Goal: Task Accomplishment & Management: Use online tool/utility

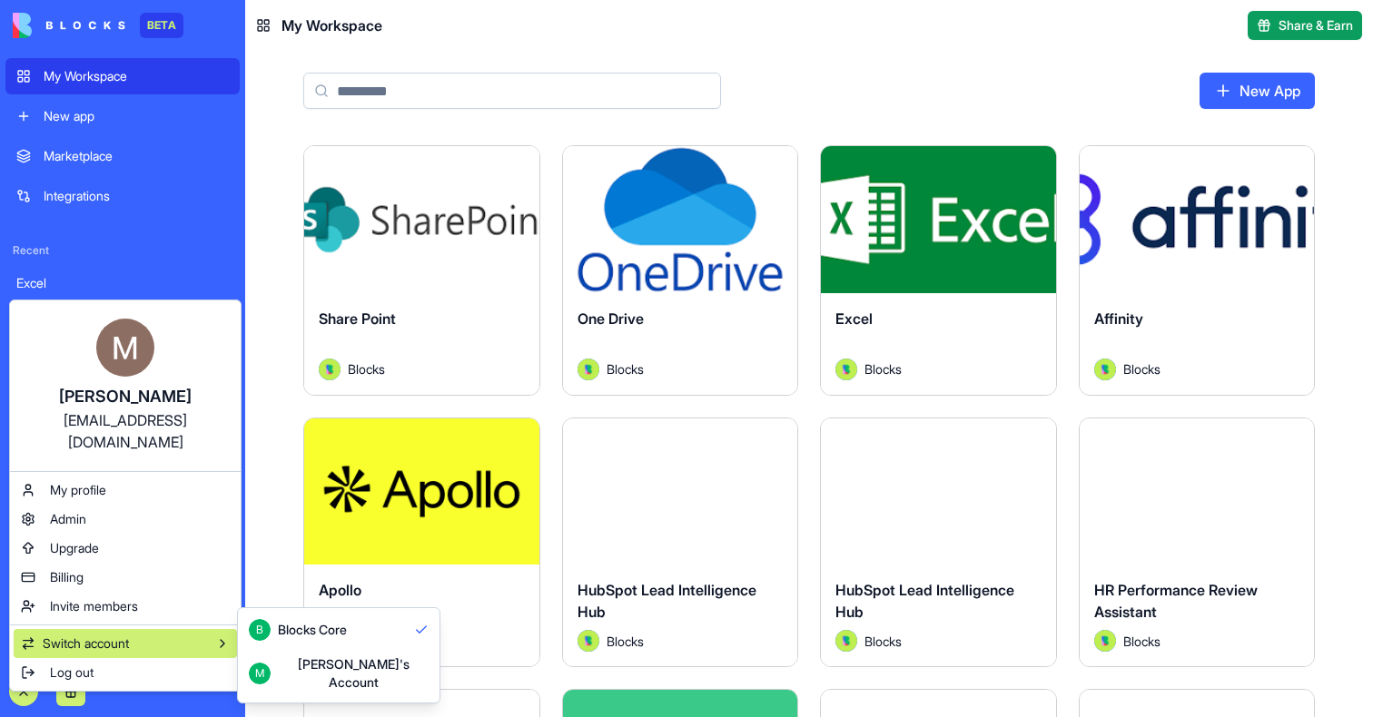
click at [350, 666] on div "Michal's Account" at bounding box center [353, 673] width 151 height 36
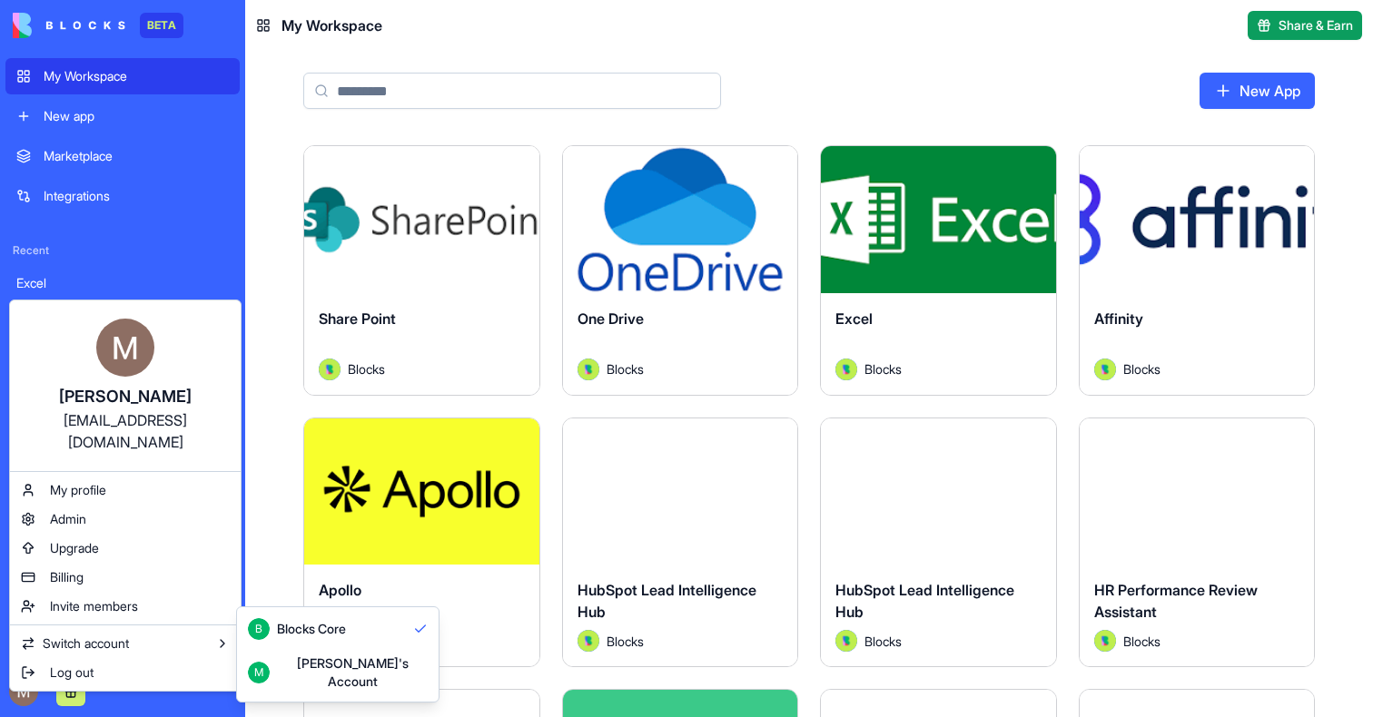
scroll to position [20, 0]
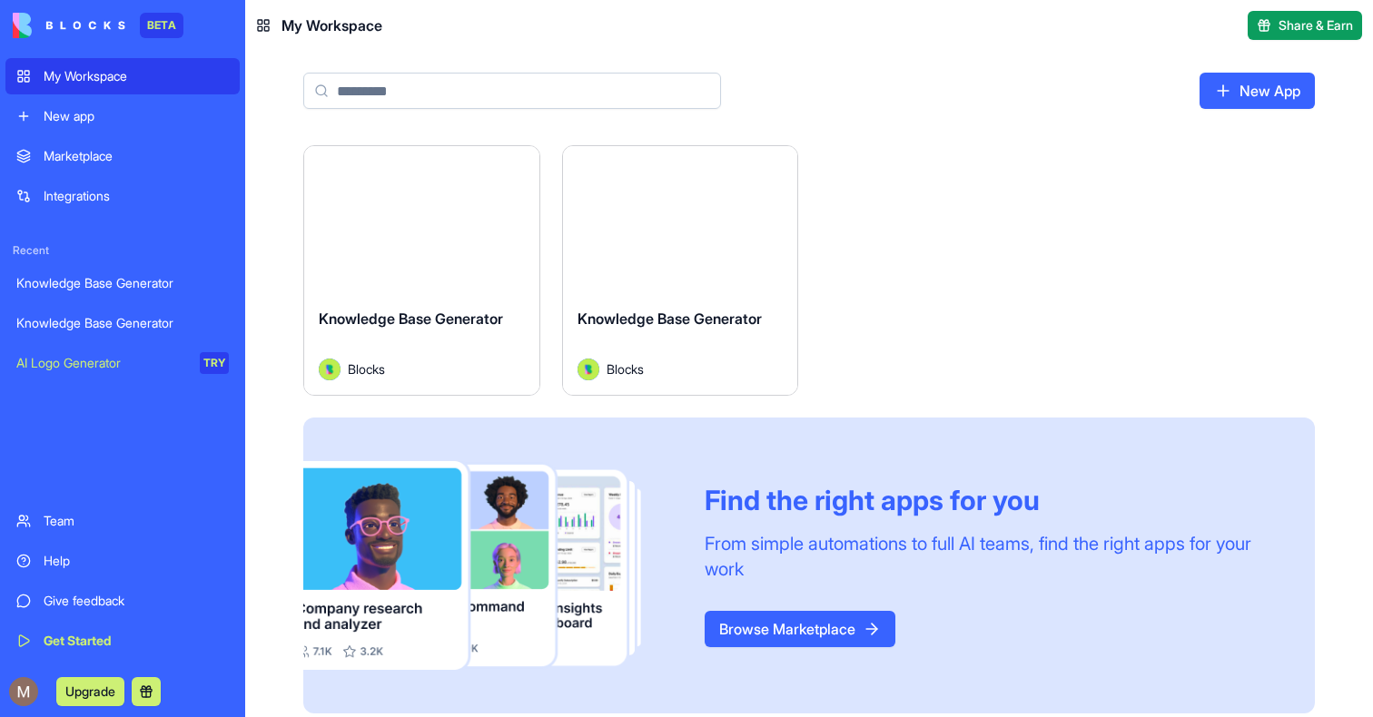
click at [99, 136] on div "My Workspace New app Marketplace Integrations Recent Knowledge Base Generator K…" at bounding box center [122, 358] width 234 height 601
click at [94, 119] on div "New app" at bounding box center [136, 116] width 185 height 18
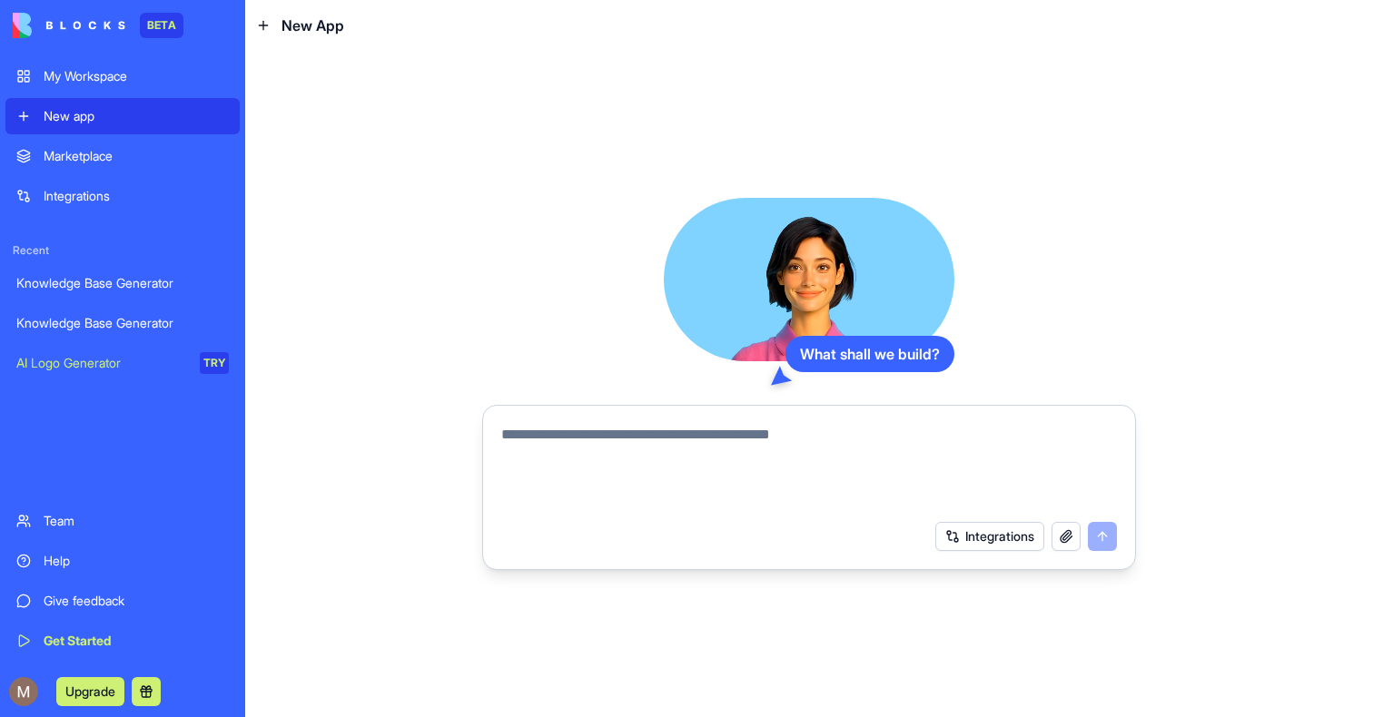
click at [613, 450] on textarea at bounding box center [809, 467] width 616 height 87
type textarea "**********"
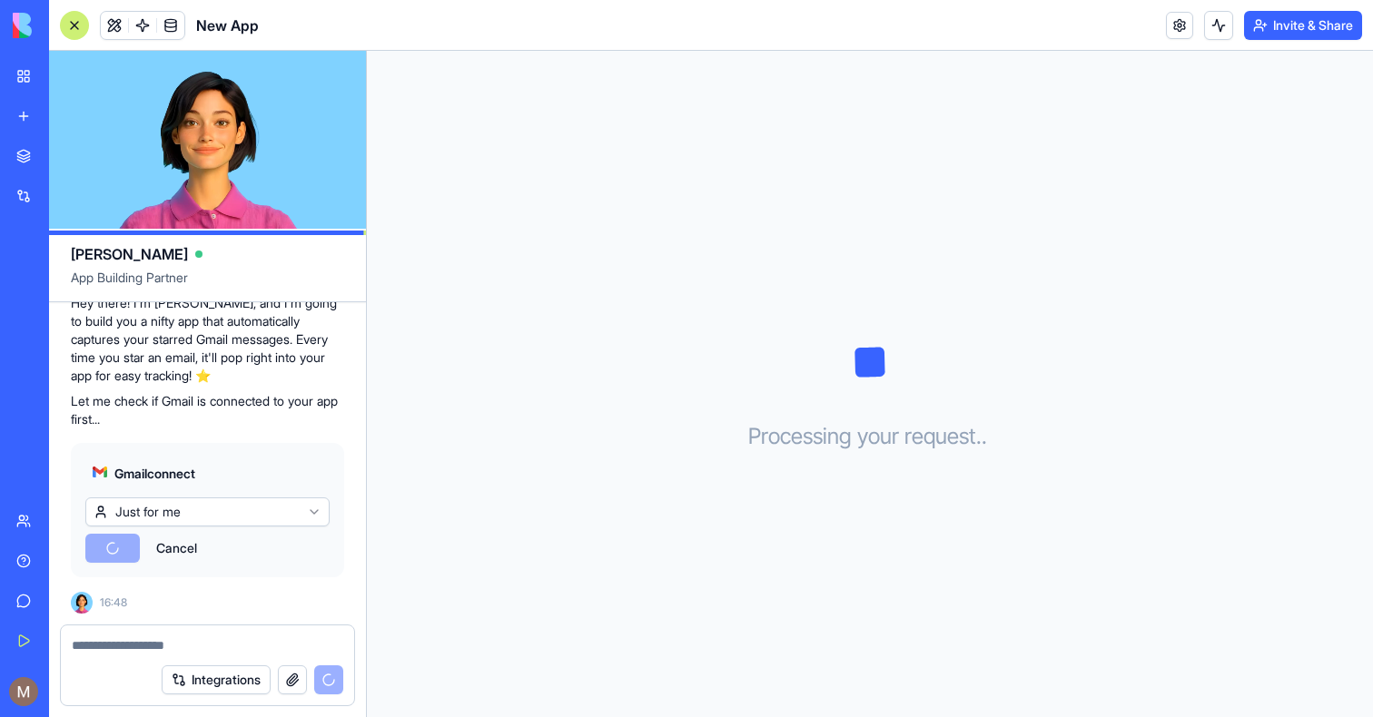
scroll to position [295, 0]
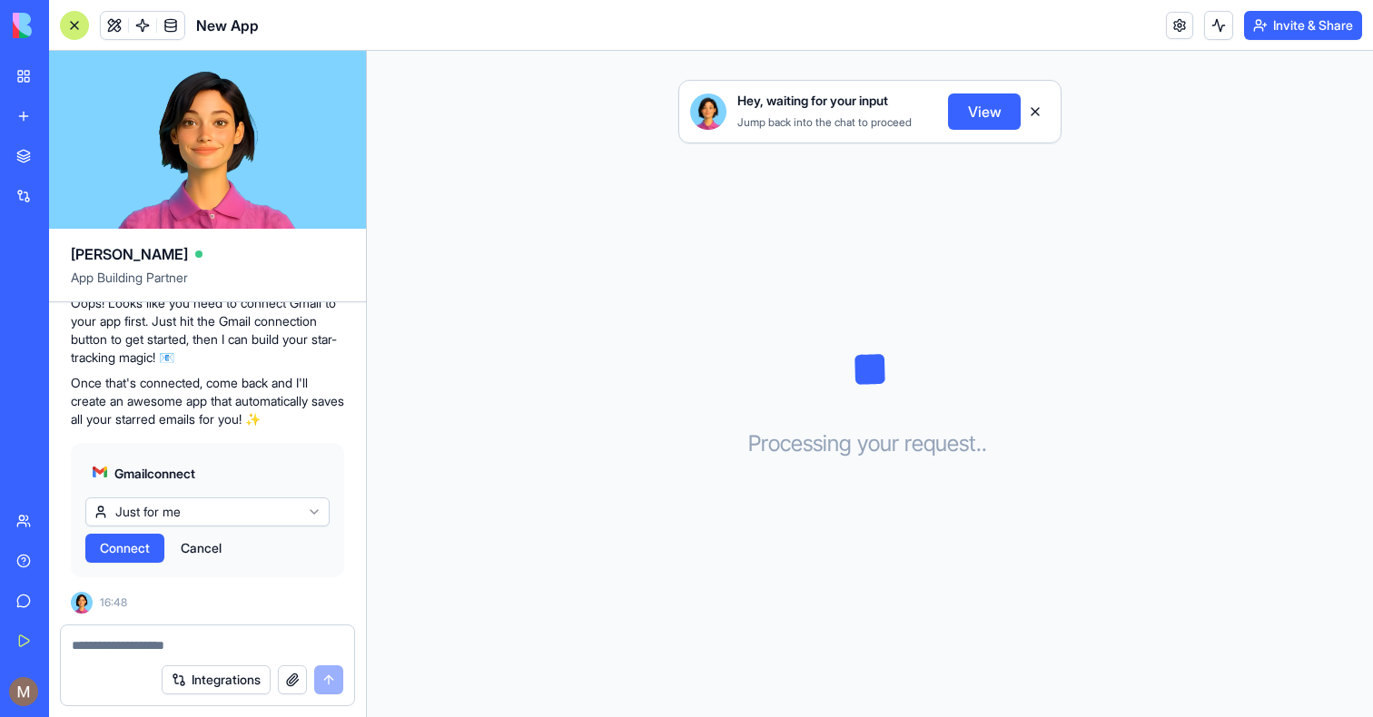
click at [115, 551] on span "Connect" at bounding box center [125, 548] width 50 height 18
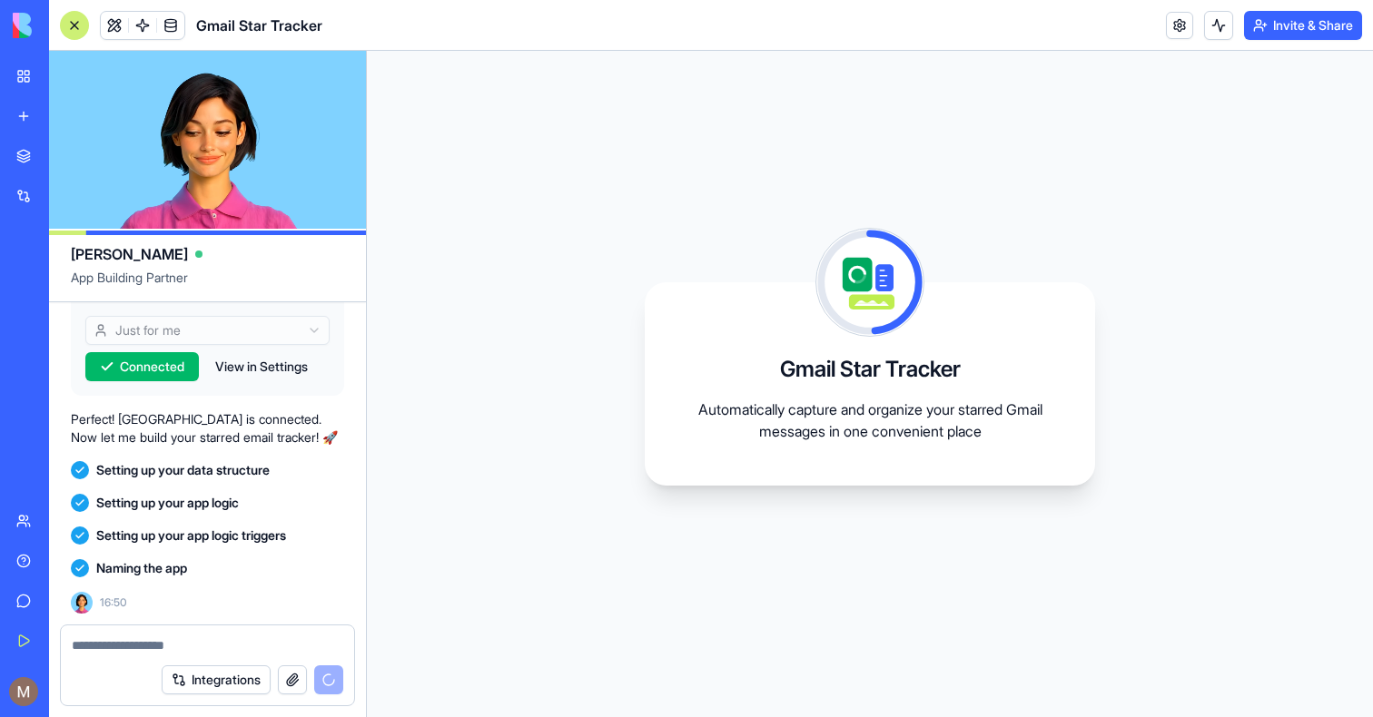
scroll to position [542, 0]
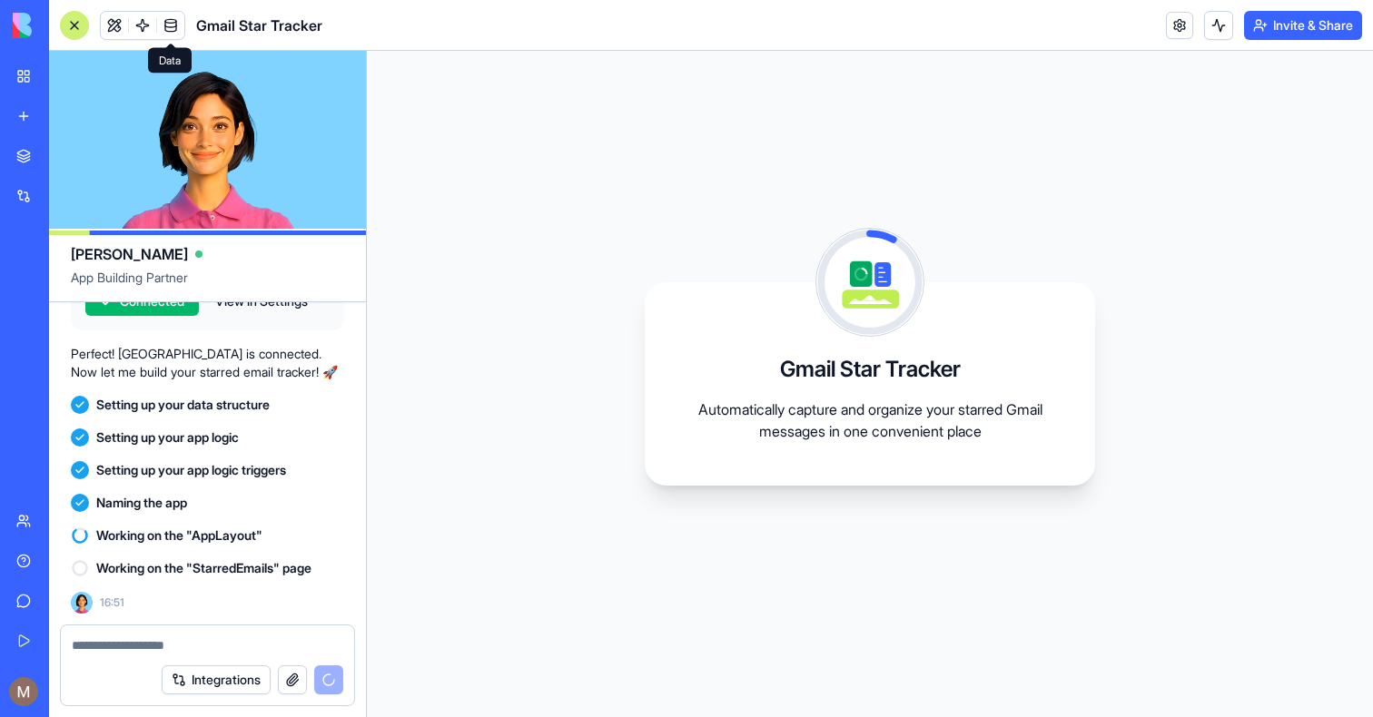
click at [148, 22] on span at bounding box center [170, 25] width 51 height 51
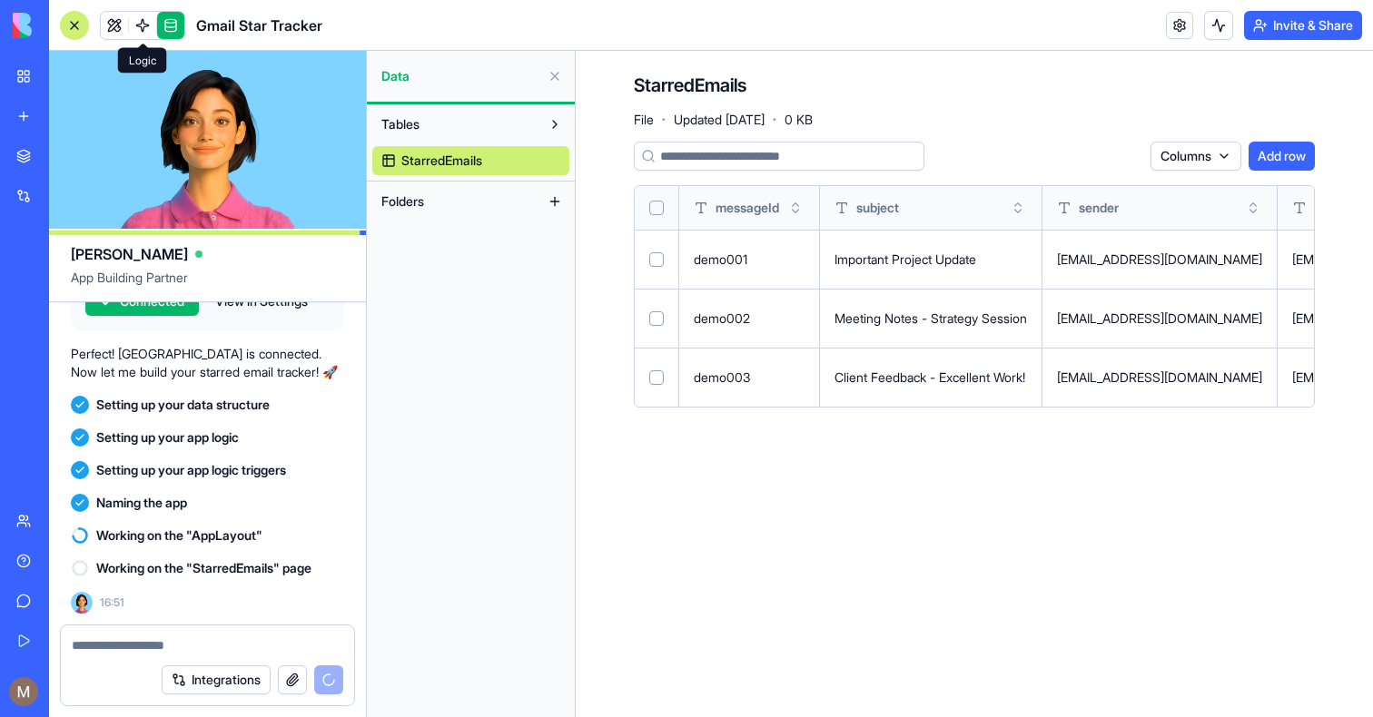
click at [146, 27] on span at bounding box center [142, 25] width 51 height 51
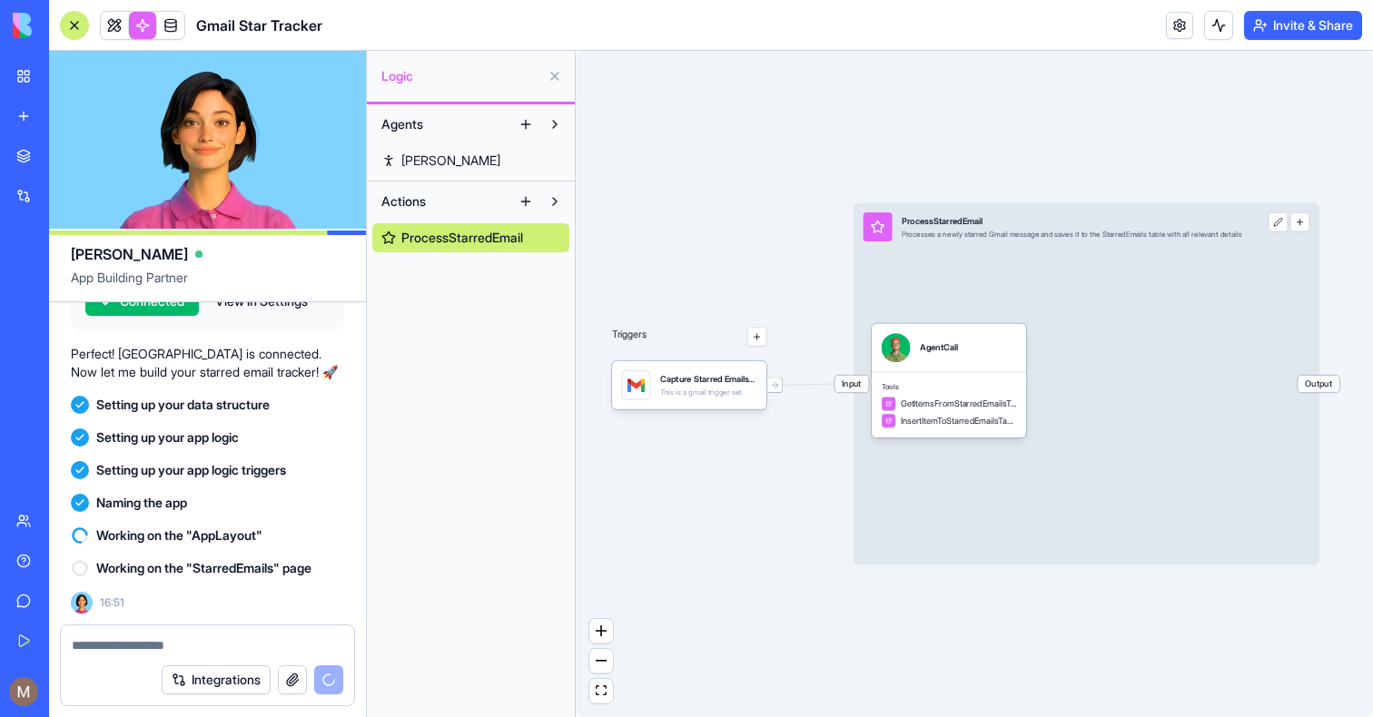
click at [721, 405] on div "Capture Starred EmailsTrigger This is a gmail trigger set" at bounding box center [689, 385] width 154 height 48
